Goal: Task Accomplishment & Management: Manage account settings

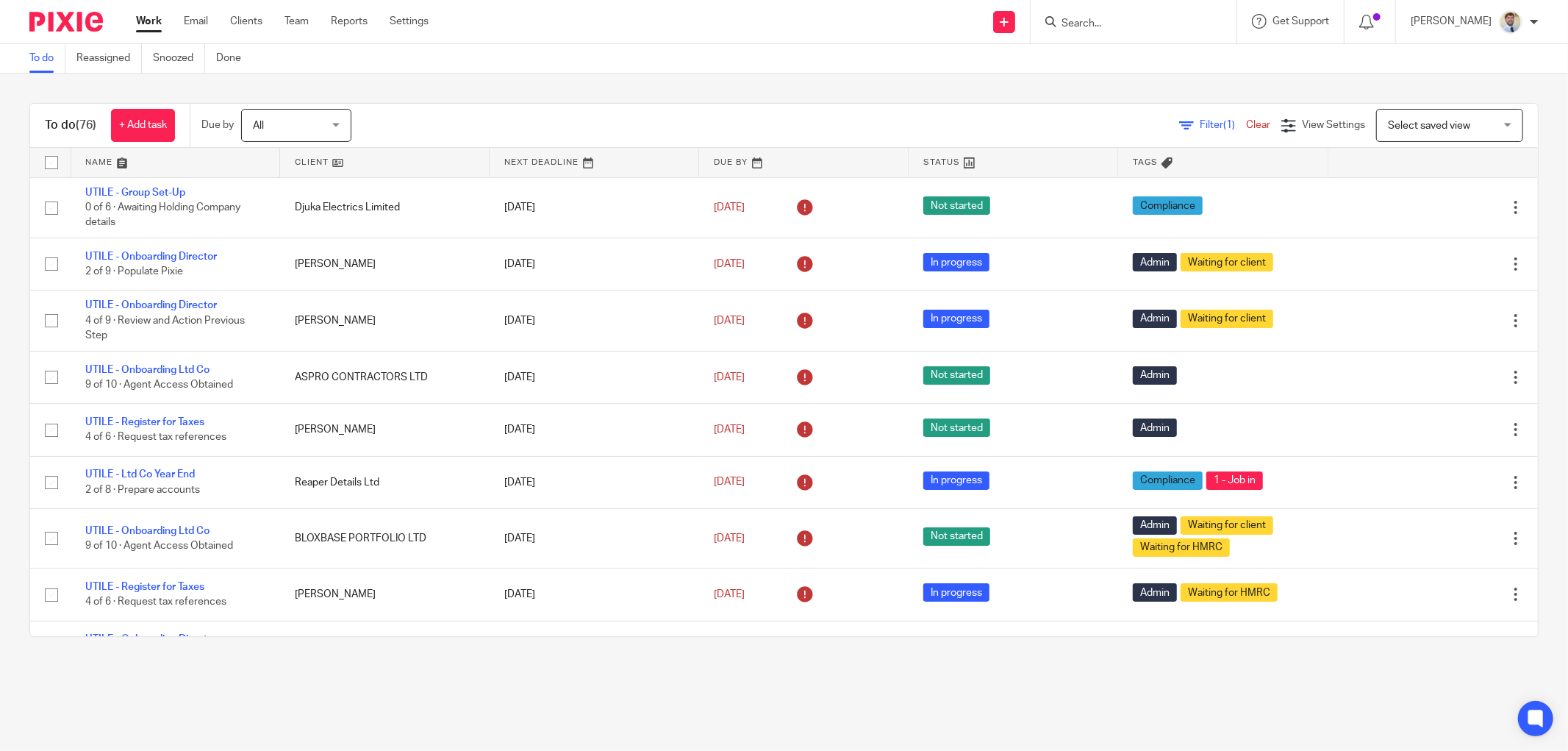
click at [1130, 15] on div at bounding box center [1134, 21] width 206 height 43
click at [1129, 16] on form at bounding box center [1138, 21] width 157 height 18
click at [1123, 22] on input "Search" at bounding box center [1126, 24] width 132 height 13
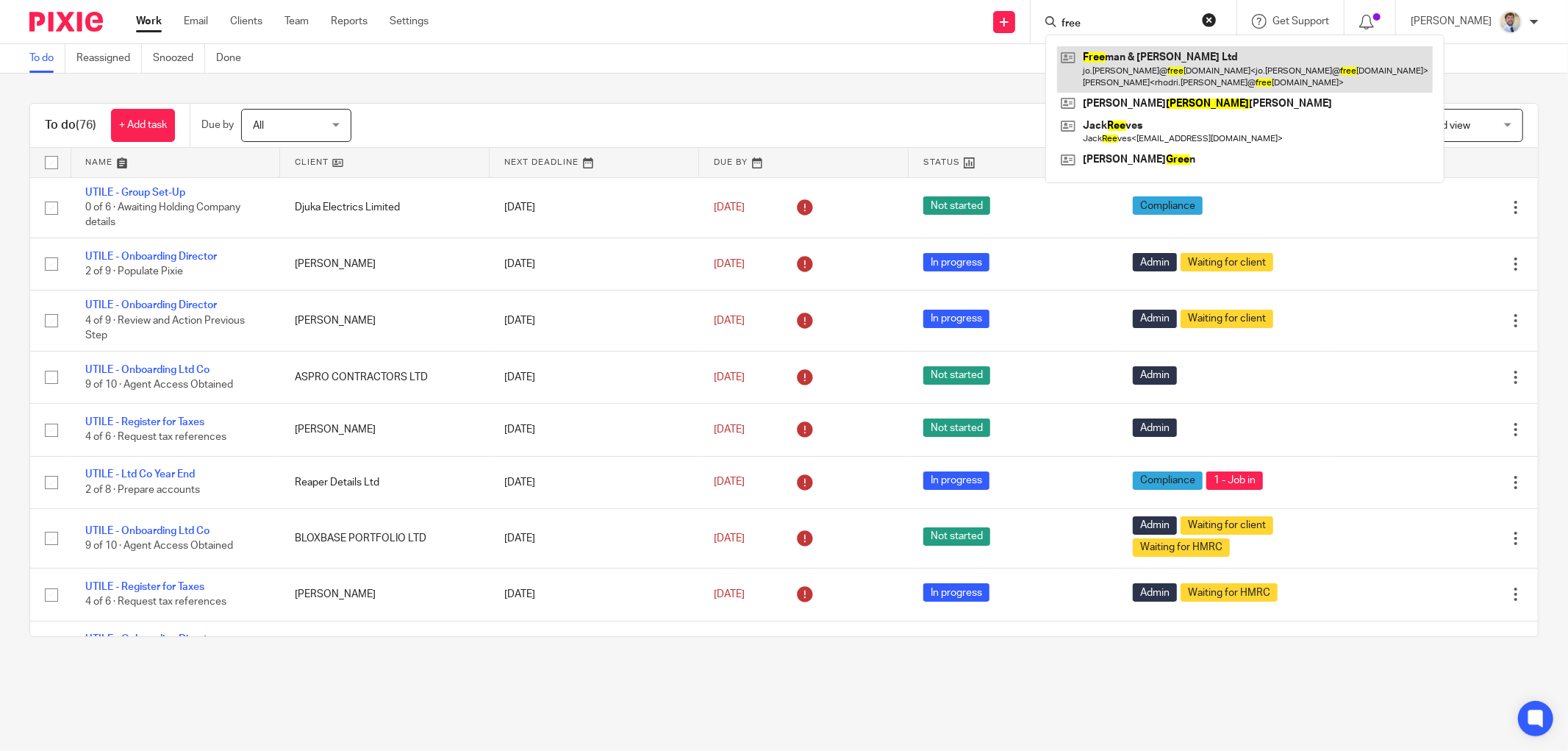
type input "free"
click at [1121, 61] on link at bounding box center [1245, 69] width 376 height 45
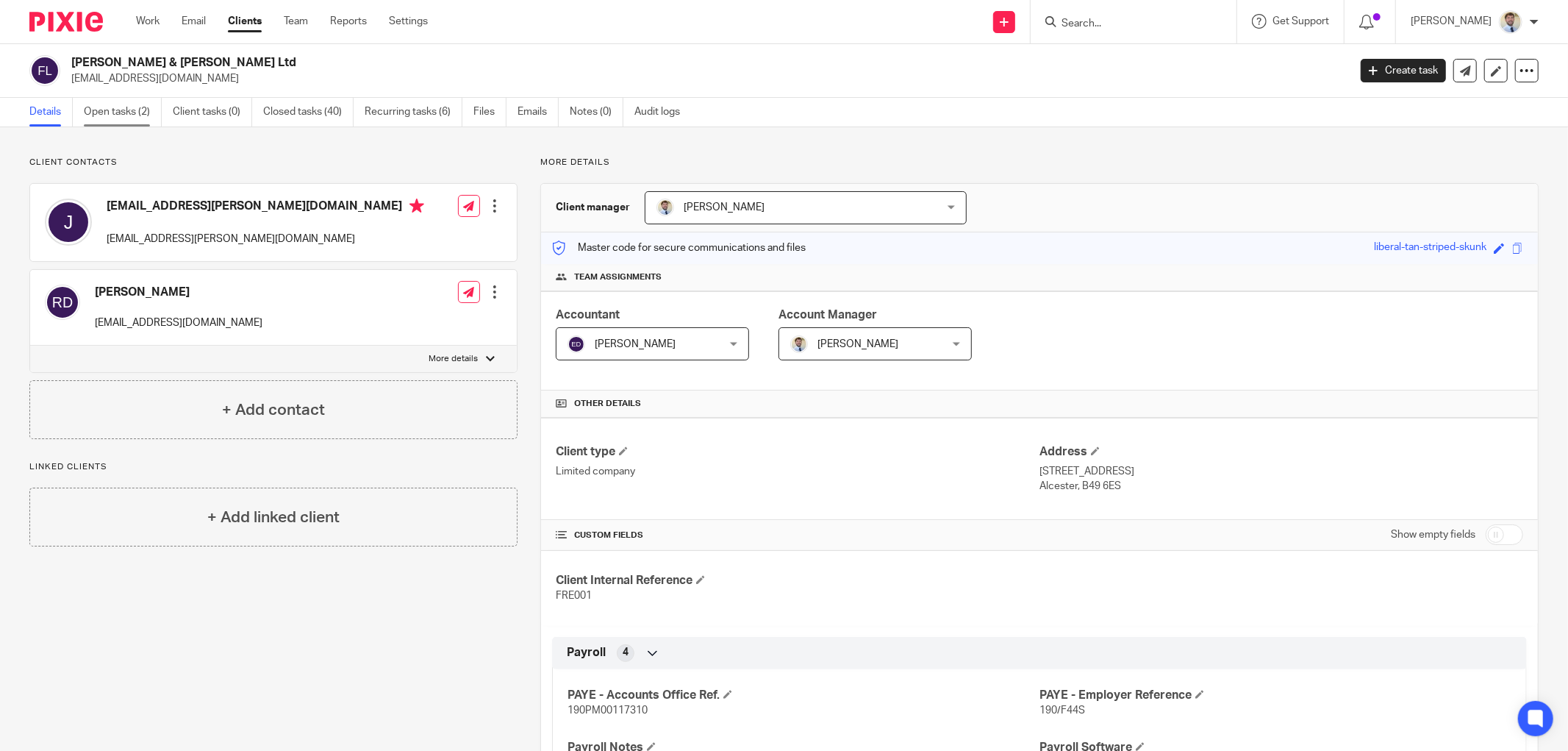
click at [115, 114] on link "Open tasks (2)" at bounding box center [123, 112] width 78 height 29
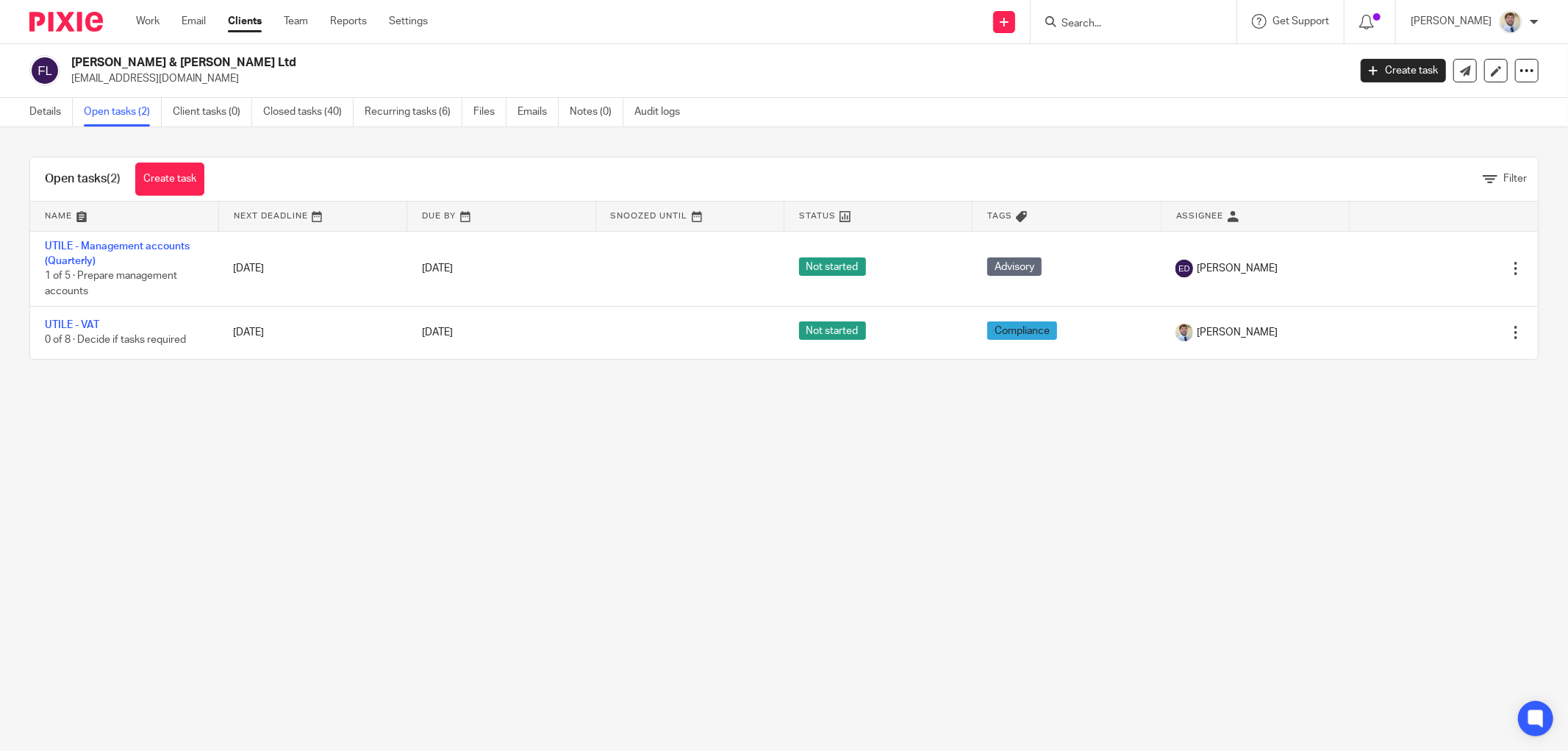
click at [519, 187] on div "Open tasks (2) Create task Filter" at bounding box center [784, 179] width 1508 height 44
click at [219, 169] on div "Open tasks (2) Create task" at bounding box center [124, 179] width 189 height 43
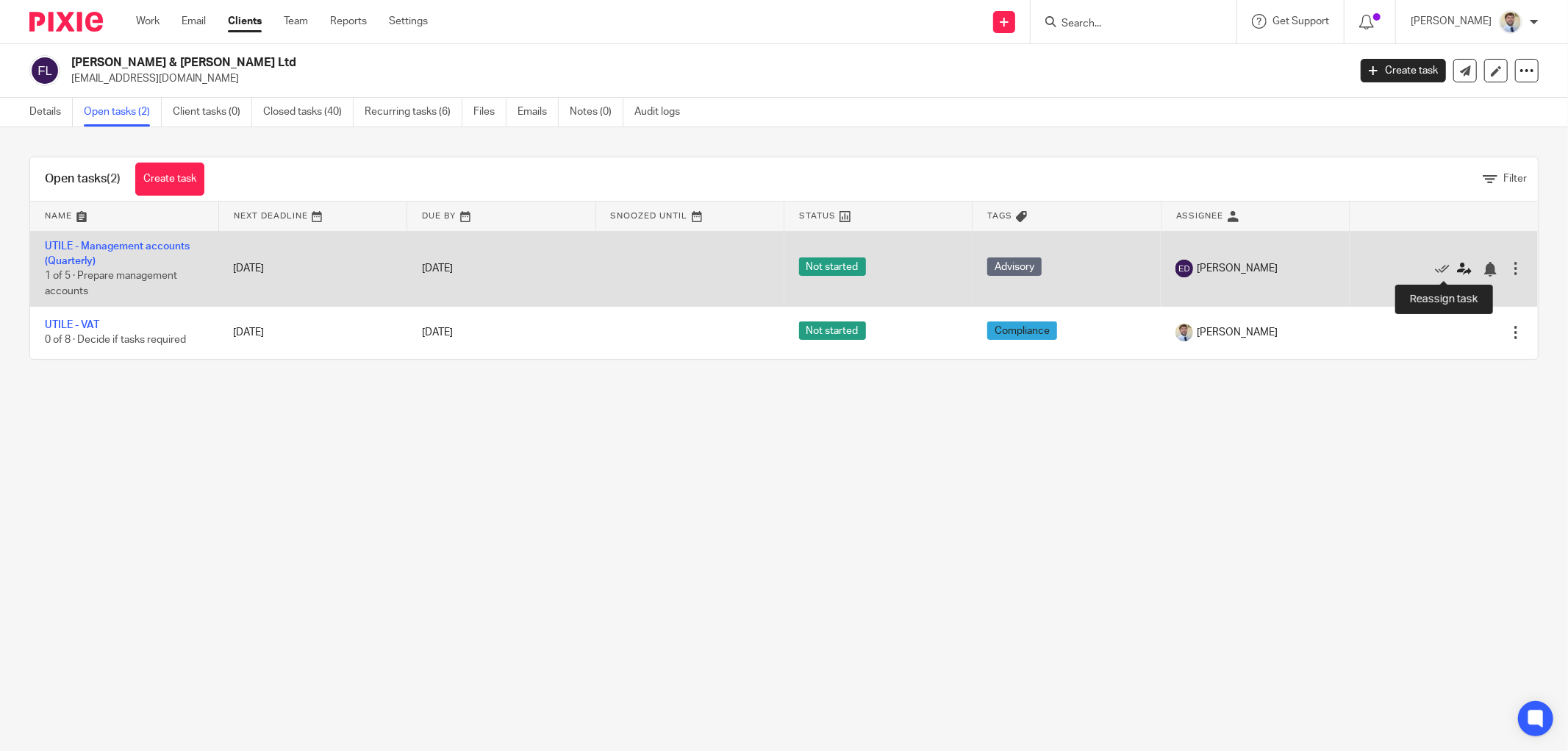
click at [1457, 269] on icon at bounding box center [1464, 269] width 15 height 15
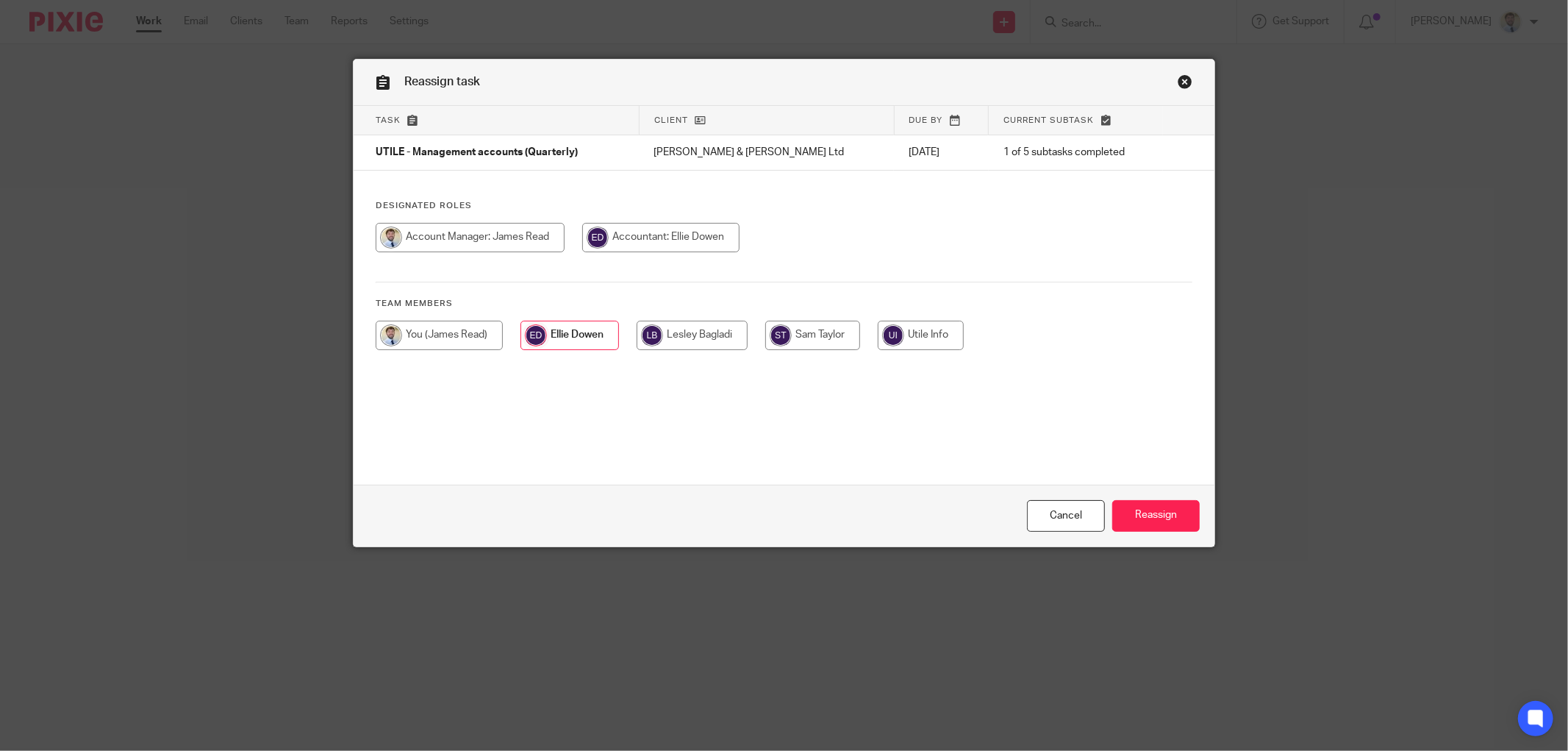
click at [412, 221] on div "Designated Roles Team members" at bounding box center [784, 282] width 861 height 164
drag, startPoint x: 504, startPoint y: 238, endPoint x: 644, endPoint y: 265, distance: 142.6
click at [505, 238] on input "radio" at bounding box center [470, 238] width 189 height 30
radio input "true"
click at [1132, 518] on input "Reassign" at bounding box center [1156, 516] width 88 height 31
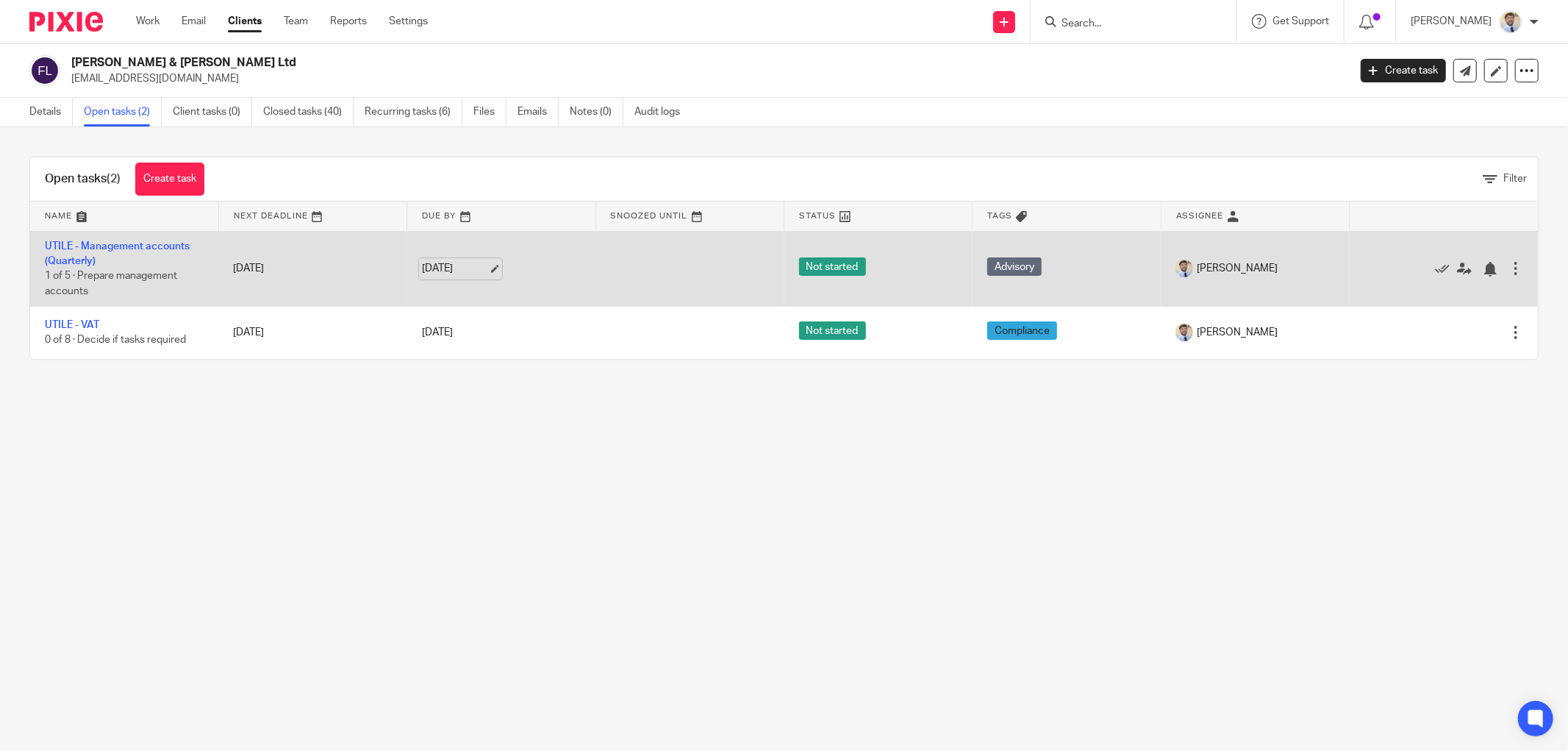
click at [478, 269] on link "[DATE]" at bounding box center [455, 269] width 67 height 16
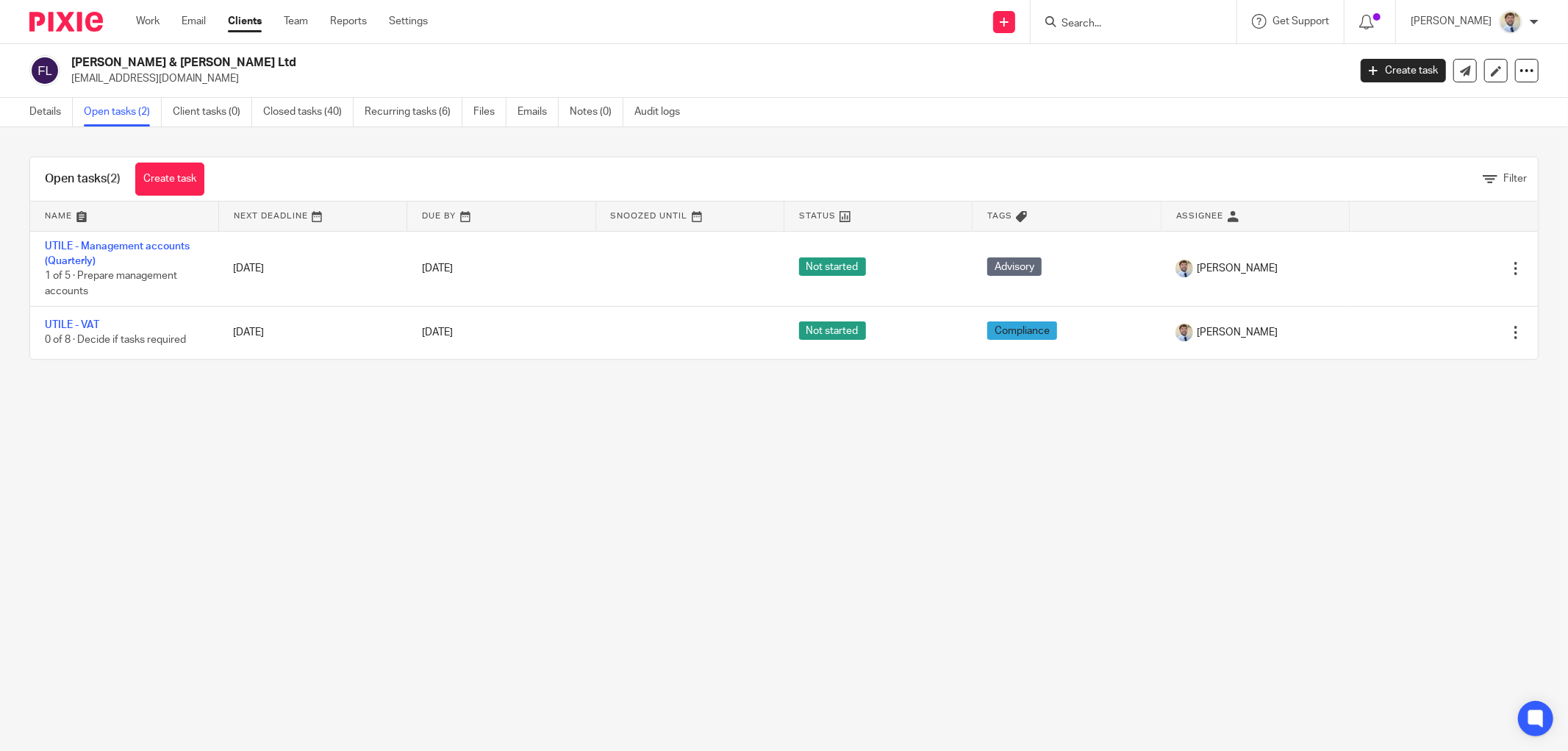
click at [305, 182] on div "Filter" at bounding box center [878, 179] width 1319 height 16
